Goal: Transaction & Acquisition: Obtain resource

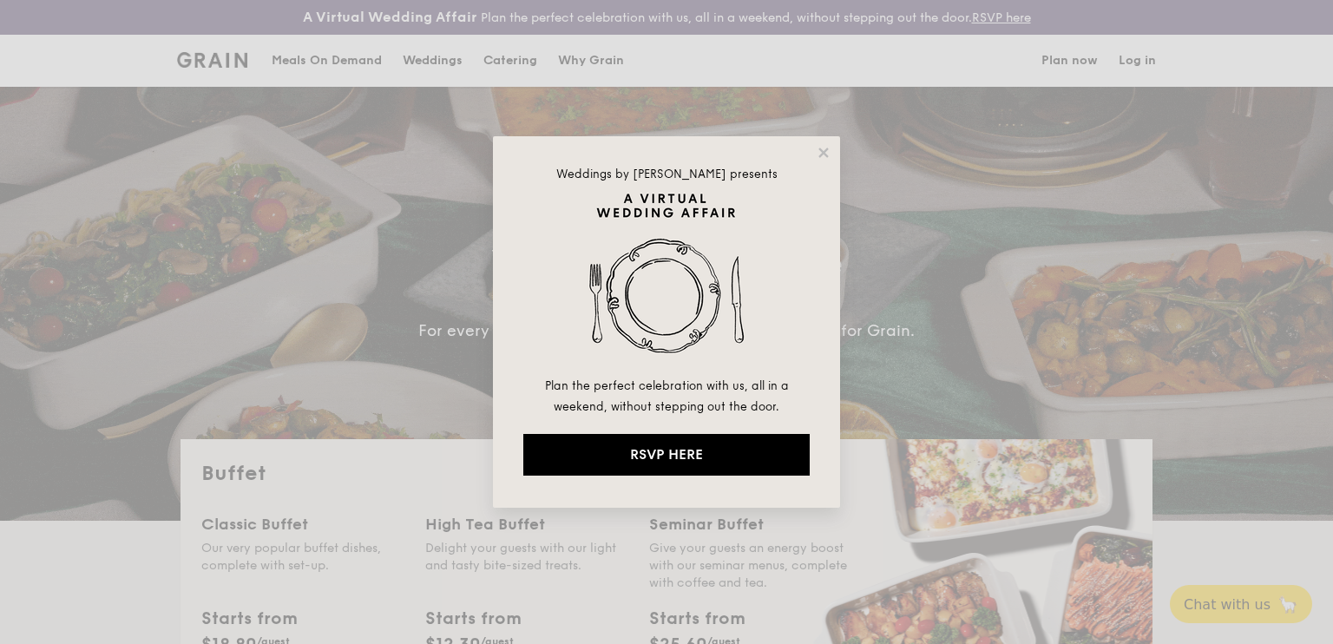
select select
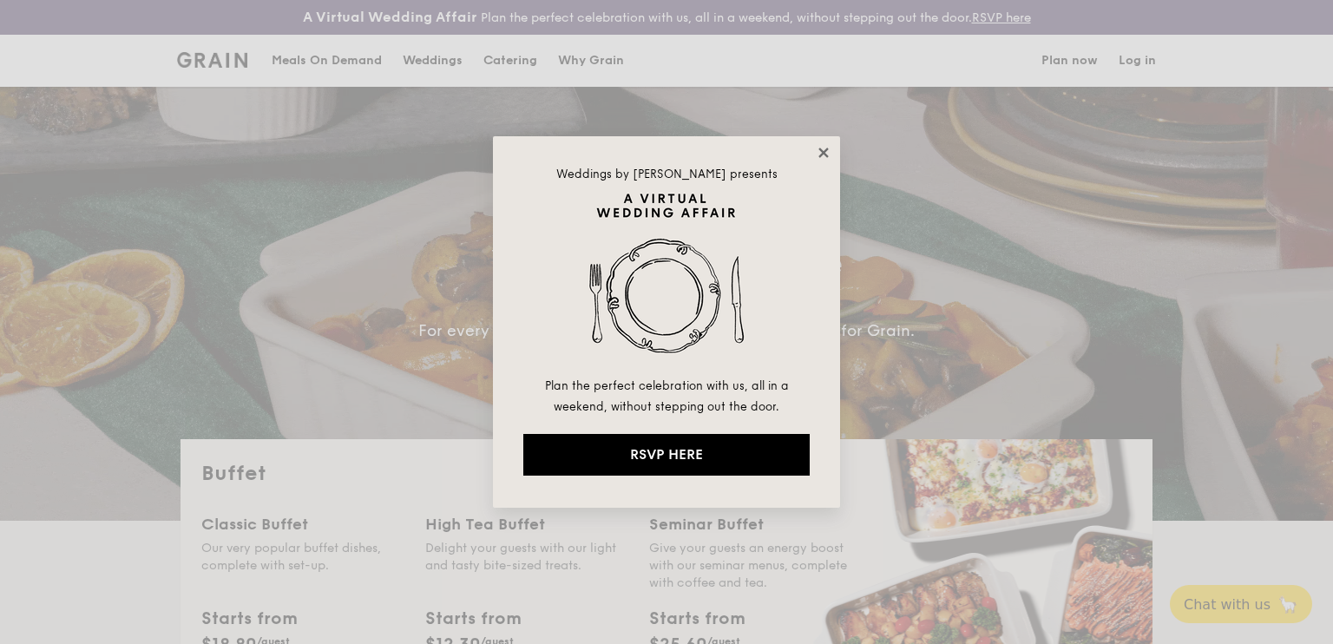
click at [823, 151] on icon at bounding box center [823, 153] width 10 height 10
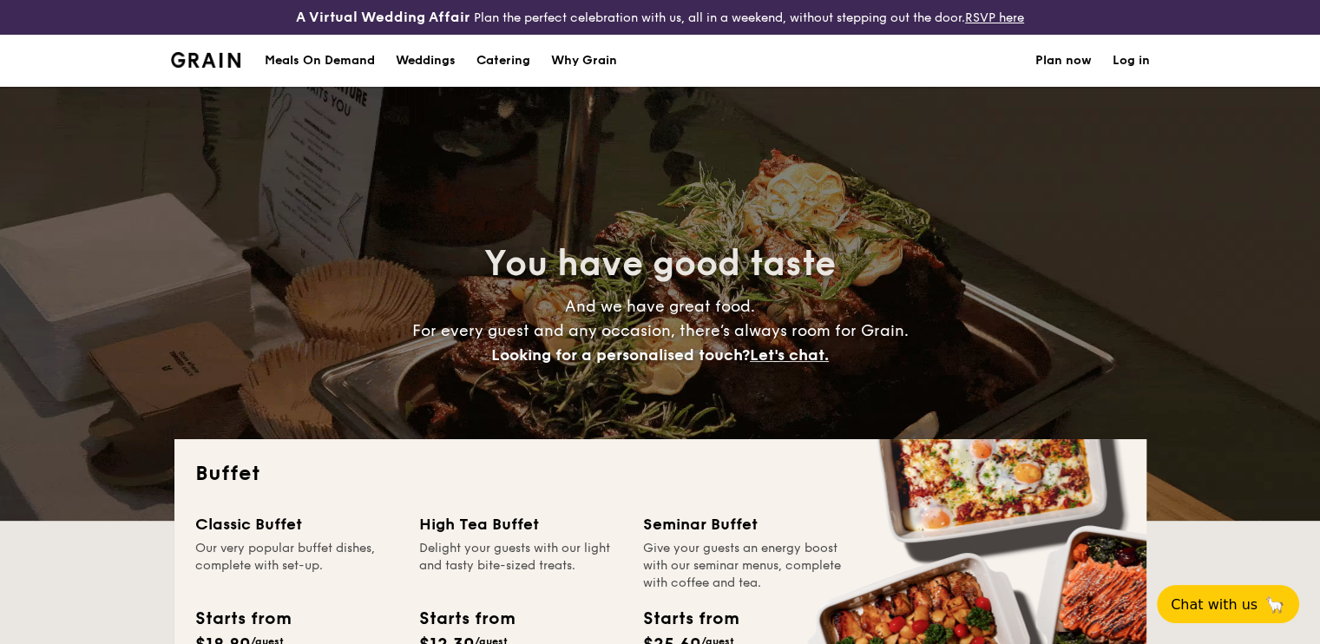
click at [512, 64] on h1 "Catering" at bounding box center [503, 61] width 54 height 52
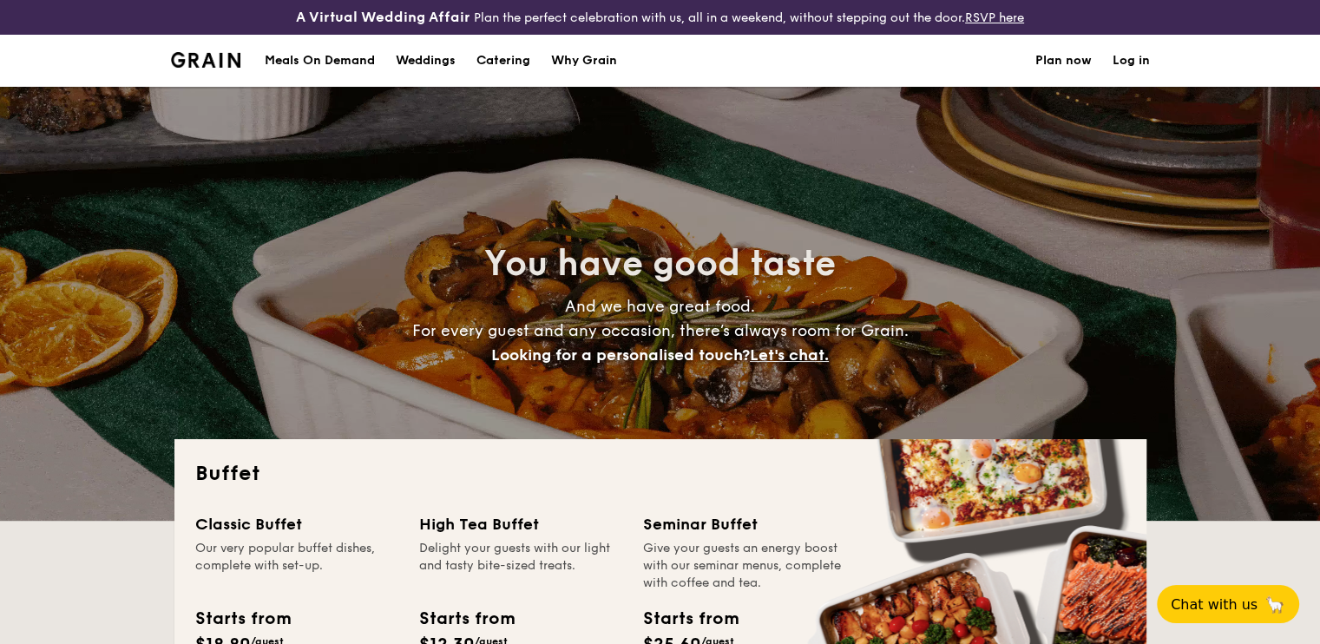
click at [507, 51] on h1 "Catering" at bounding box center [503, 61] width 54 height 52
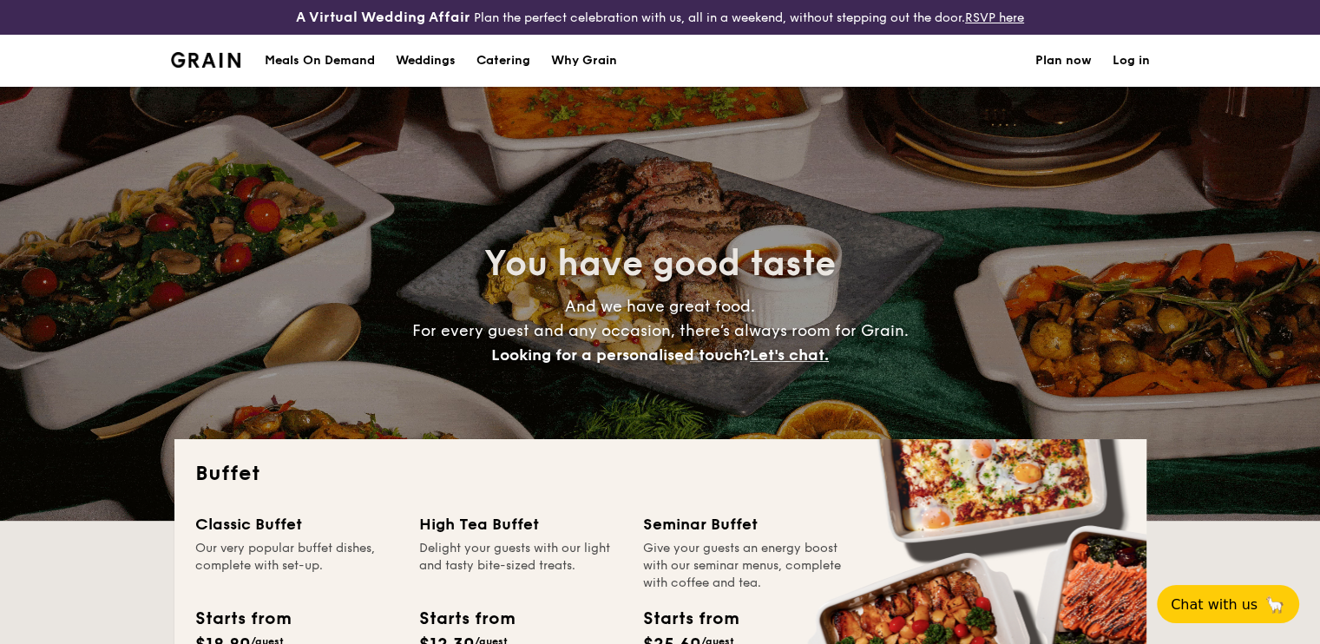
click at [511, 58] on h1 "Catering" at bounding box center [503, 61] width 54 height 52
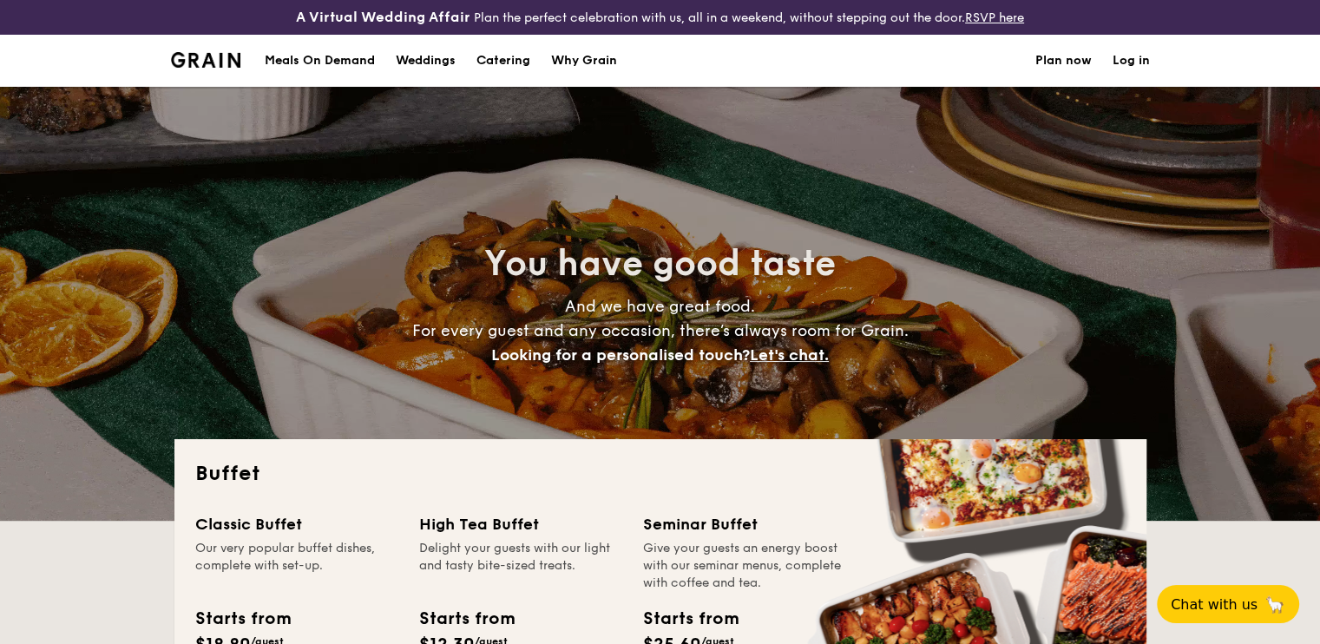
click at [517, 62] on h1 "Catering" at bounding box center [503, 61] width 54 height 52
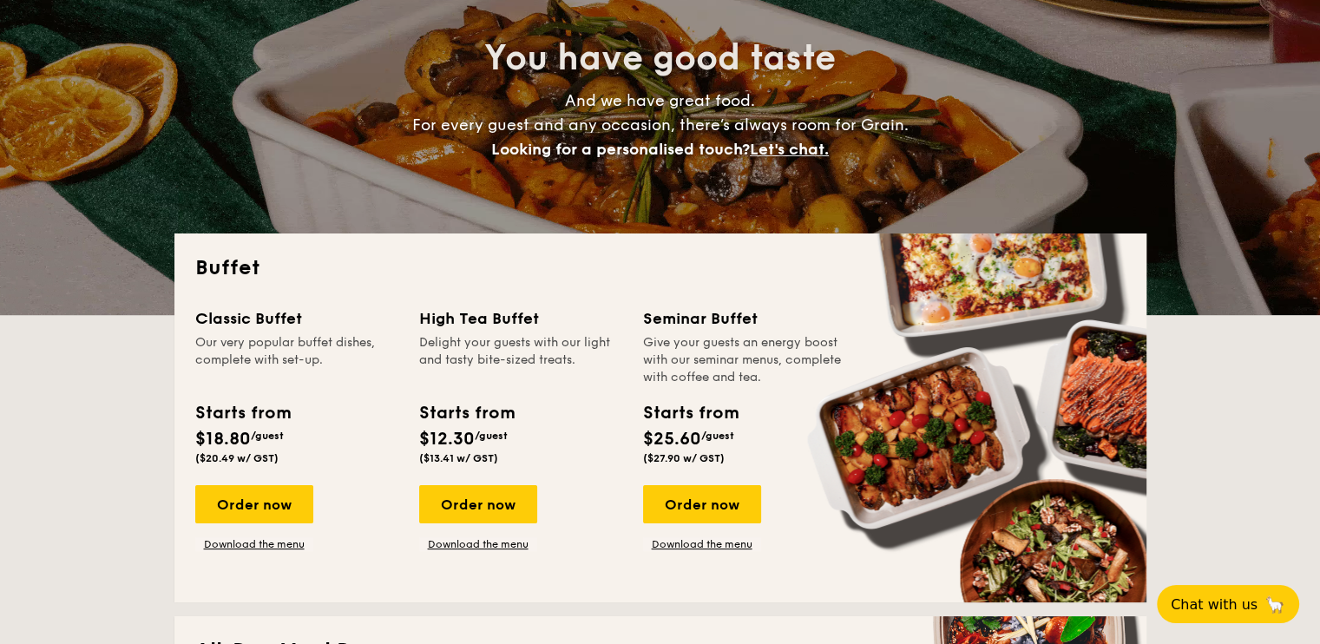
scroll to position [434, 0]
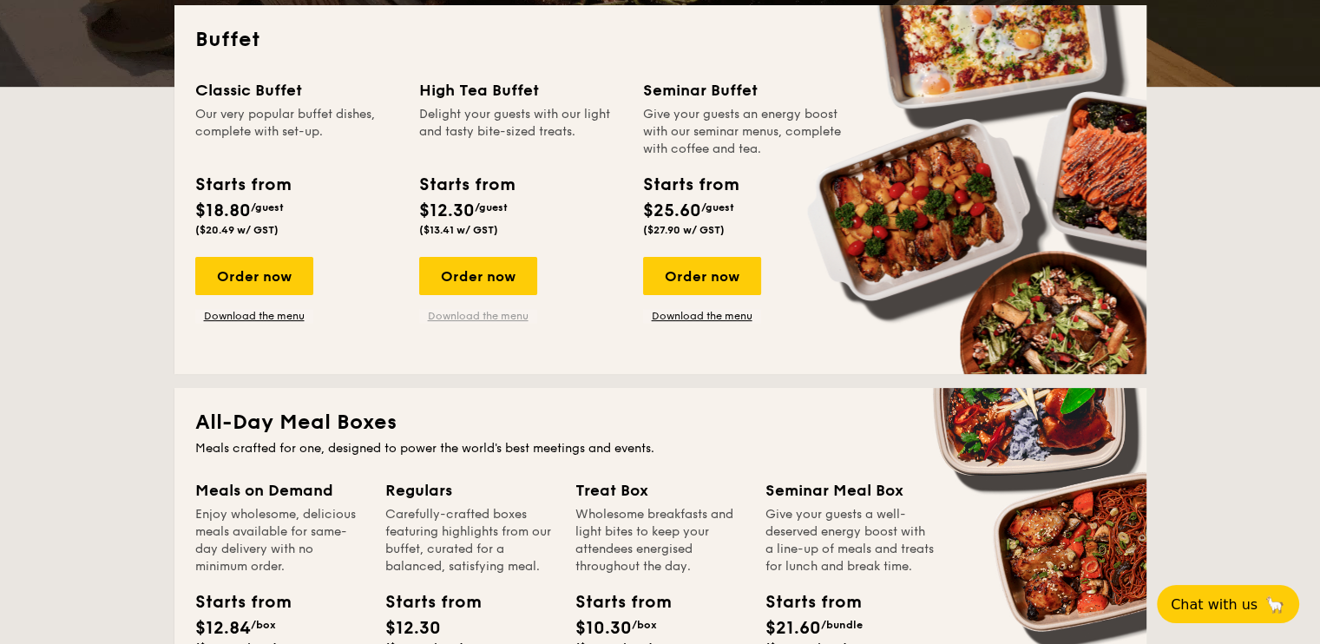
click at [493, 320] on link "Download the menu" at bounding box center [478, 316] width 118 height 14
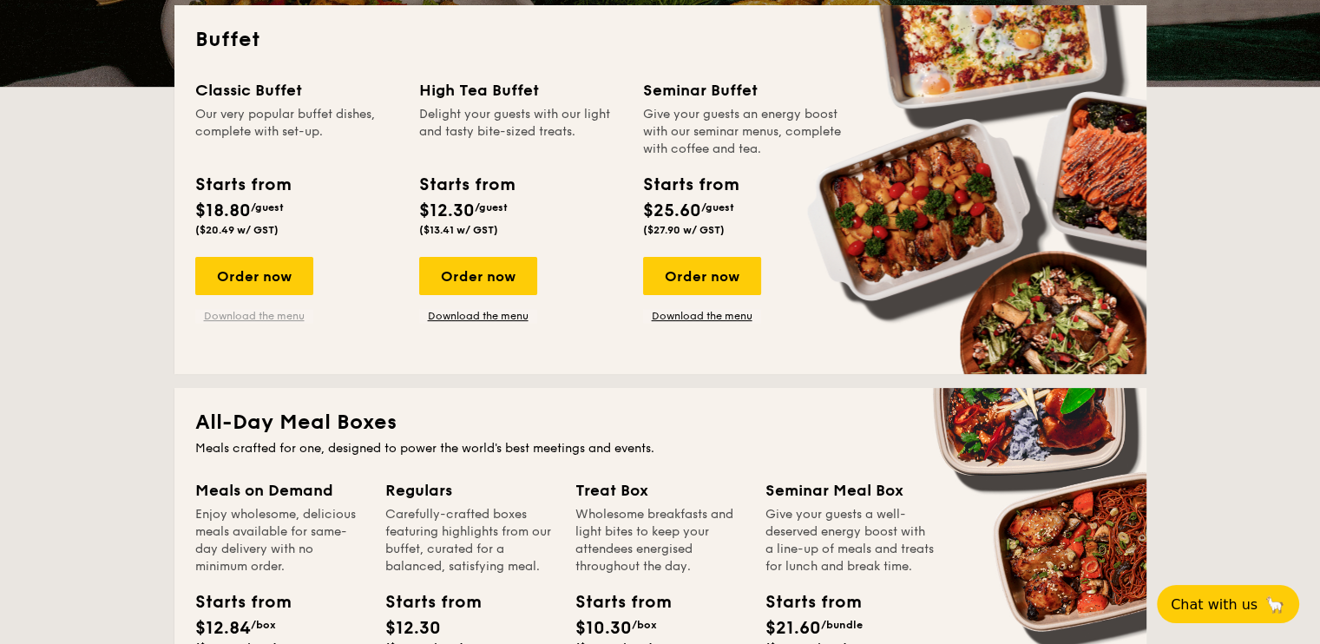
click at [285, 312] on link "Download the menu" at bounding box center [254, 316] width 118 height 14
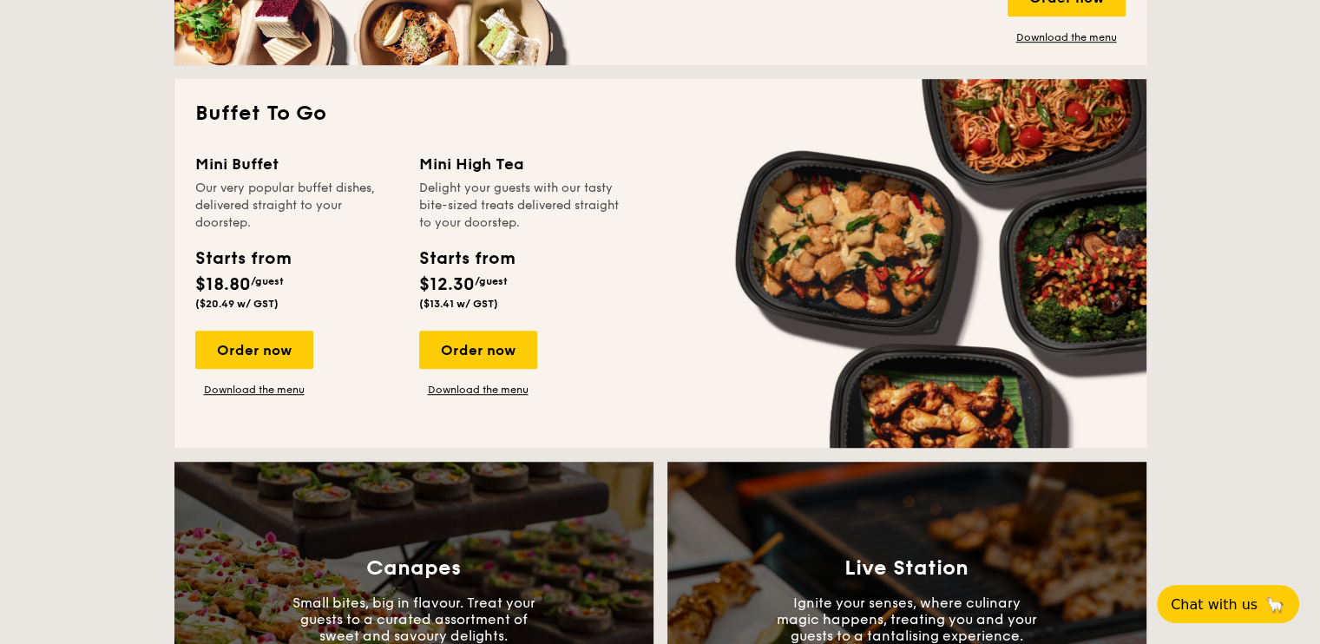
scroll to position [1128, 0]
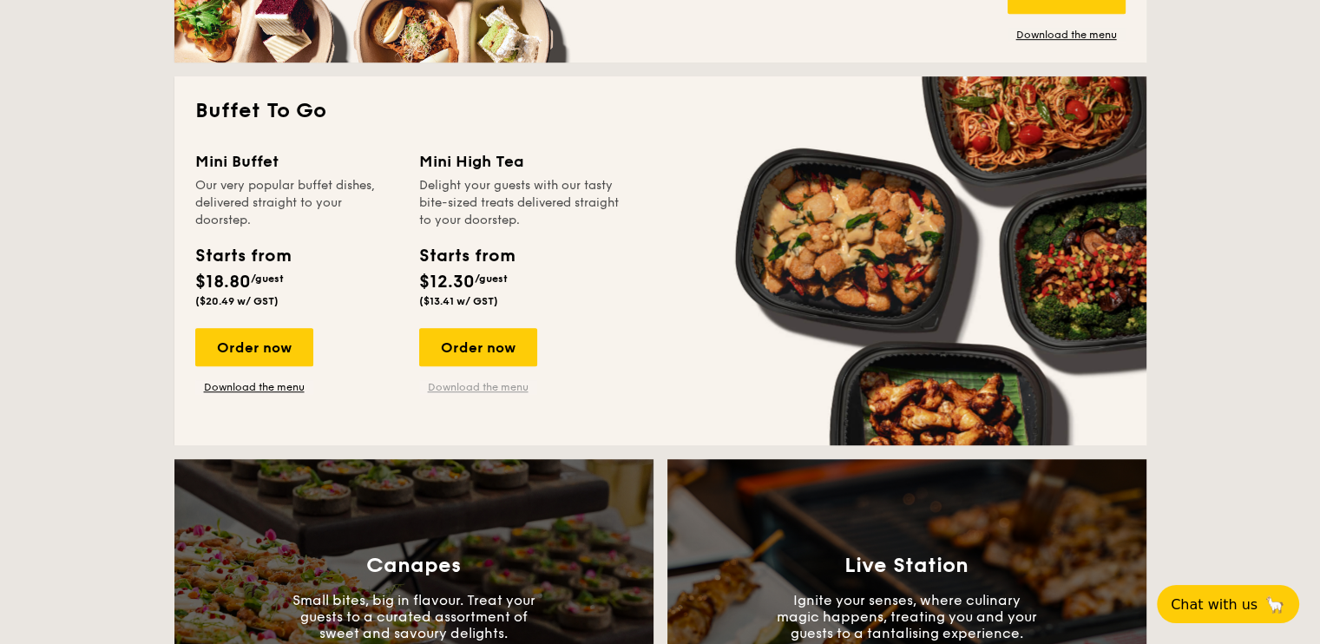
click at [496, 383] on link "Download the menu" at bounding box center [478, 387] width 118 height 14
click at [275, 387] on link "Download the menu" at bounding box center [254, 387] width 118 height 14
